Goal: Information Seeking & Learning: Learn about a topic

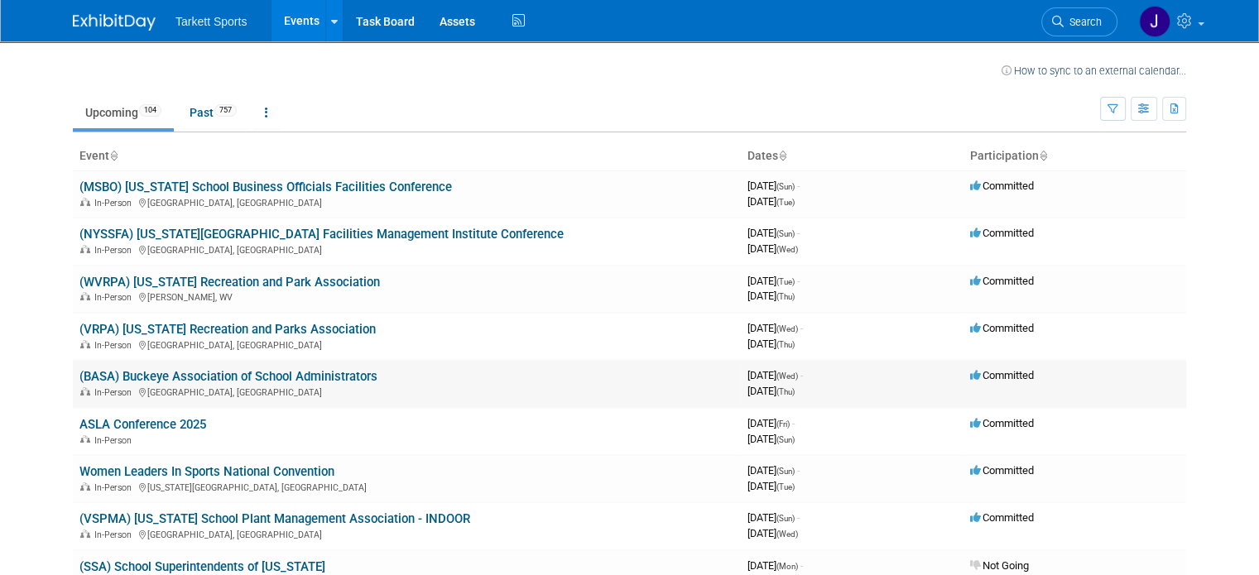
click at [323, 373] on link "(BASA) Buckeye Association of School Administrators" at bounding box center [228, 376] width 298 height 15
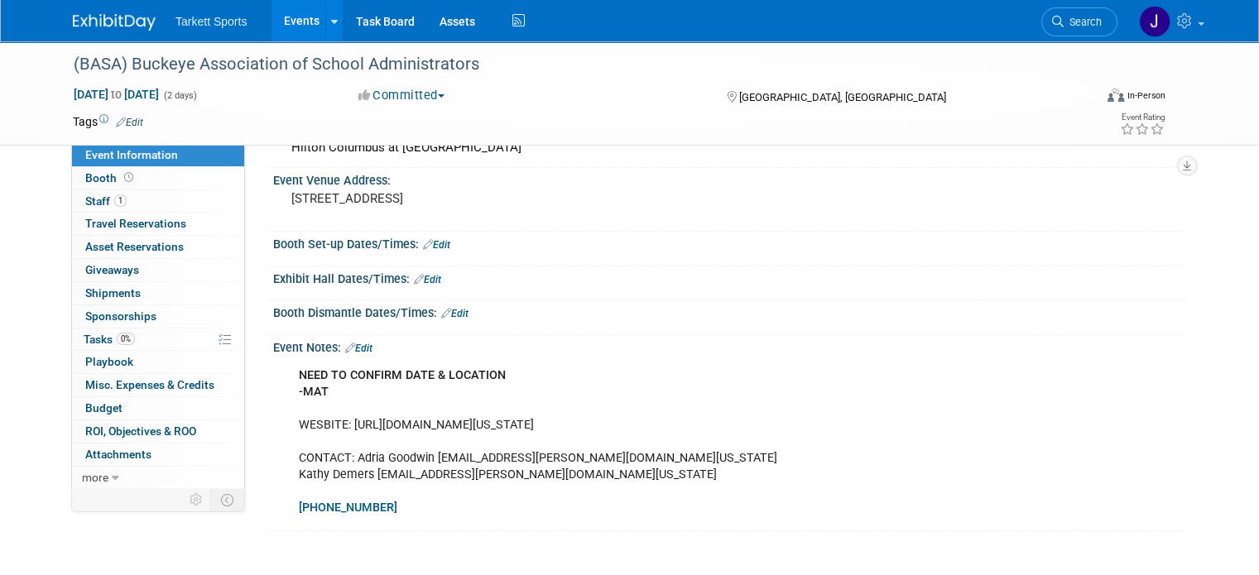
scroll to position [83, 0]
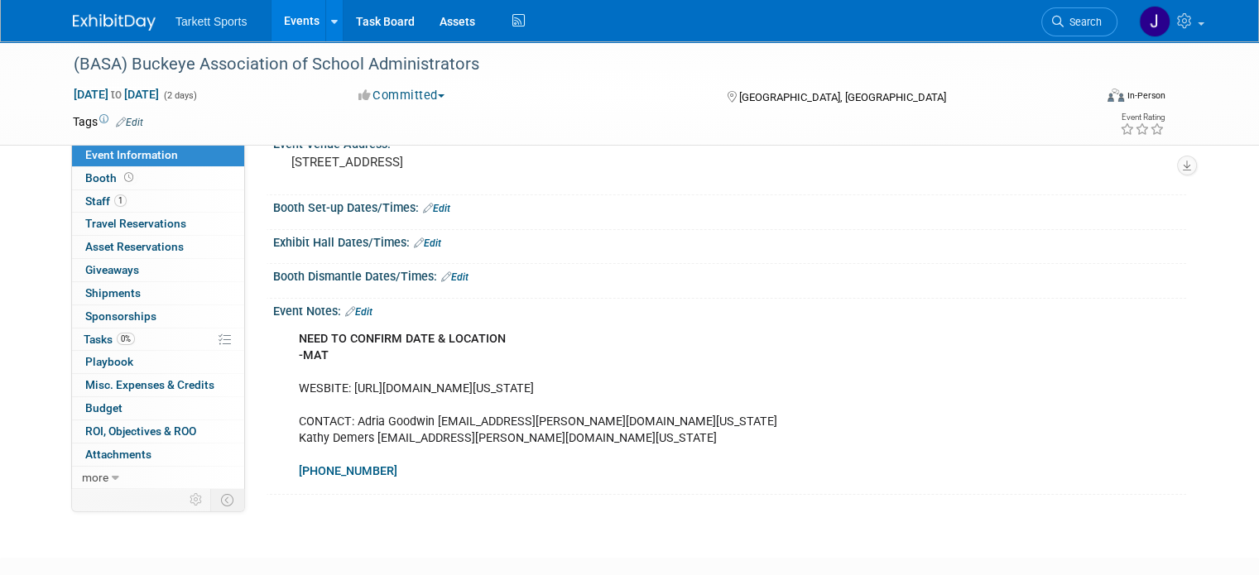
click at [122, 23] on img at bounding box center [114, 22] width 83 height 17
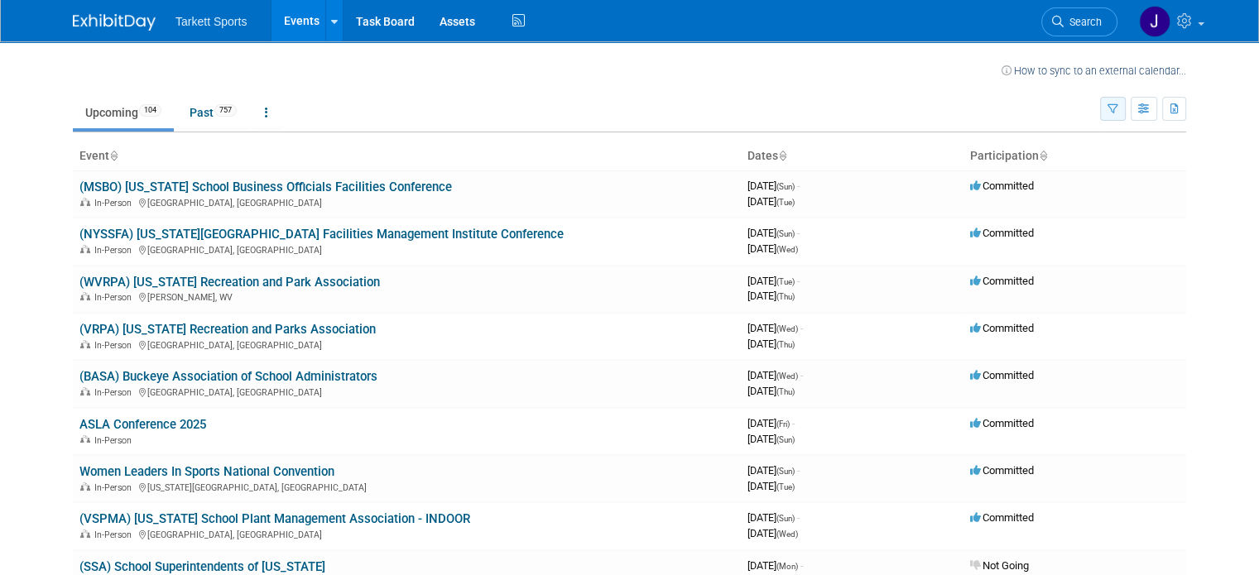
click at [1121, 115] on button "button" at bounding box center [1113, 109] width 26 height 24
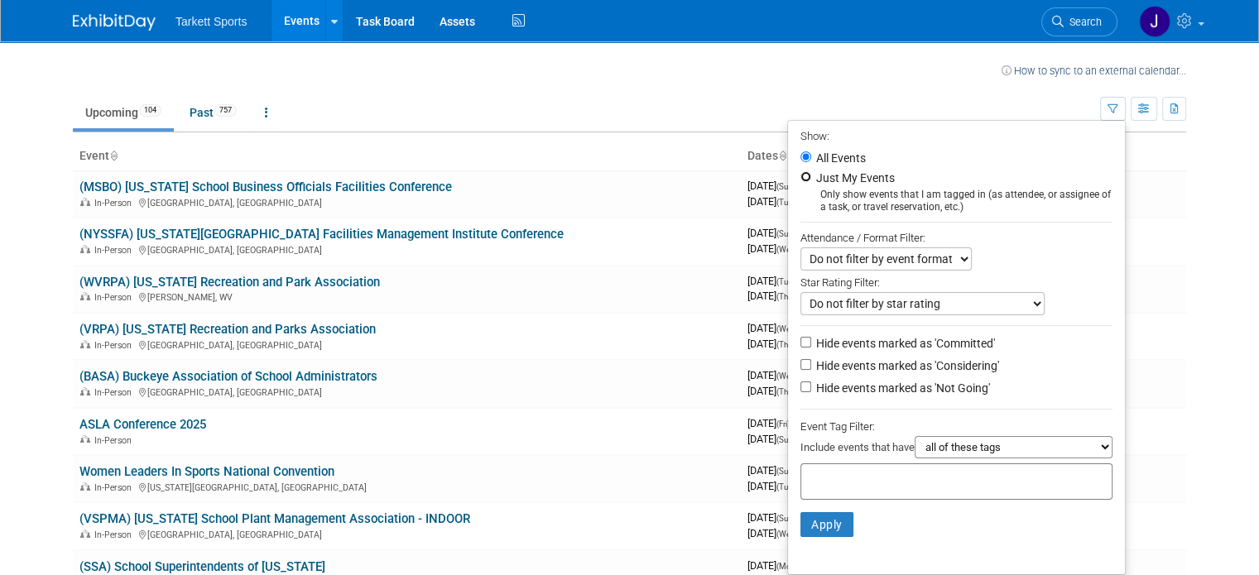
click at [811, 173] on input "Just My Events" at bounding box center [805, 176] width 11 height 11
radio input "true"
click at [829, 535] on li "Apply Clear Filters" at bounding box center [956, 525] width 337 height 50
click at [834, 527] on button "Apply" at bounding box center [826, 524] width 53 height 25
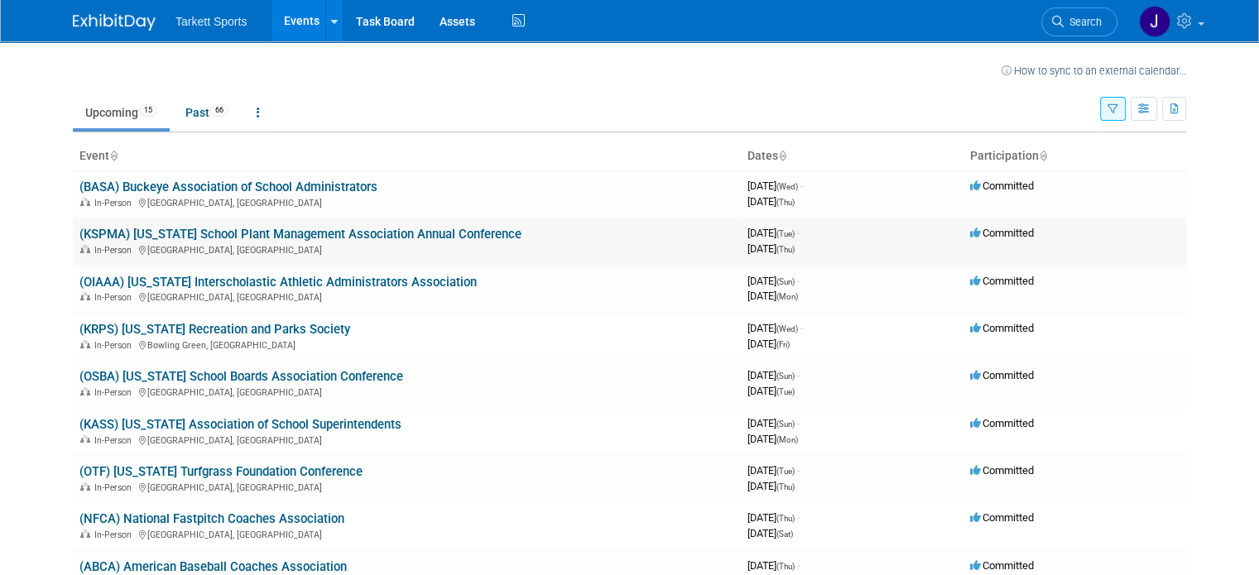
click at [337, 235] on link "(KSPMA) [US_STATE] School Plant Management Association Annual Conference" at bounding box center [300, 234] width 442 height 15
click at [338, 277] on link "(OIAAA) [US_STATE] Interscholastic Athletic Administrators Association" at bounding box center [277, 282] width 397 height 15
click at [329, 282] on link "(OIAAA) [US_STATE] Interscholastic Athletic Administrators Association" at bounding box center [277, 282] width 397 height 15
click at [240, 333] on link "(KRPS) [US_STATE] Recreation and Parks Society" at bounding box center [214, 329] width 271 height 15
click at [250, 380] on link "(OSBA) [US_STATE] School Boards Association Conference" at bounding box center [241, 376] width 324 height 15
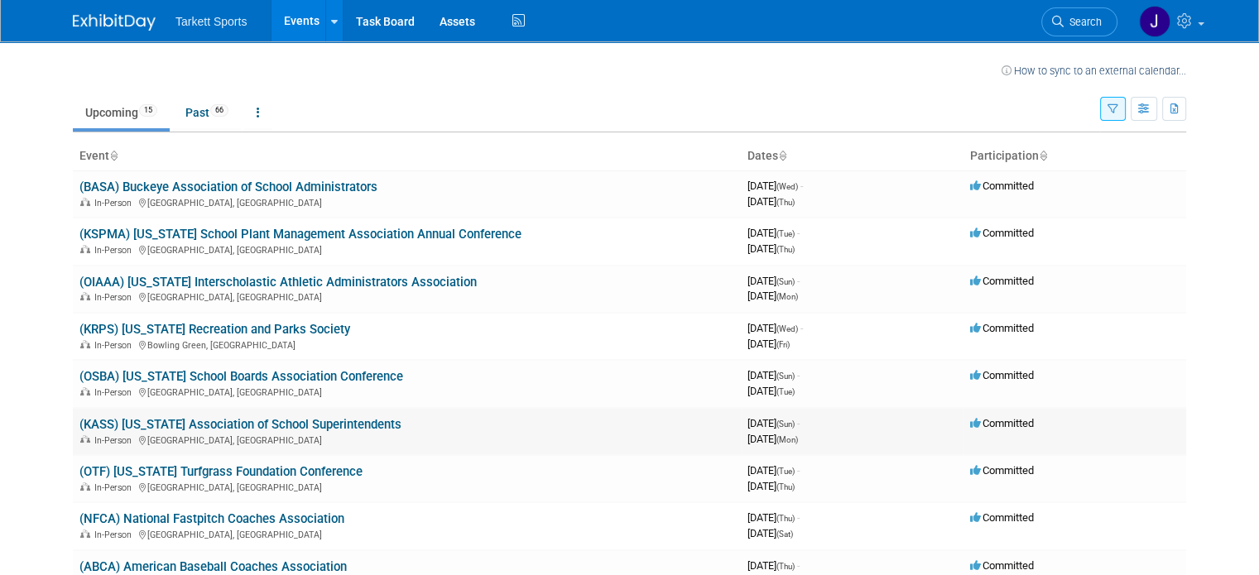
click at [246, 420] on link "(KASS) [US_STATE] Association of School Superintendents" at bounding box center [240, 424] width 322 height 15
